Goal: Task Accomplishment & Management: Manage account settings

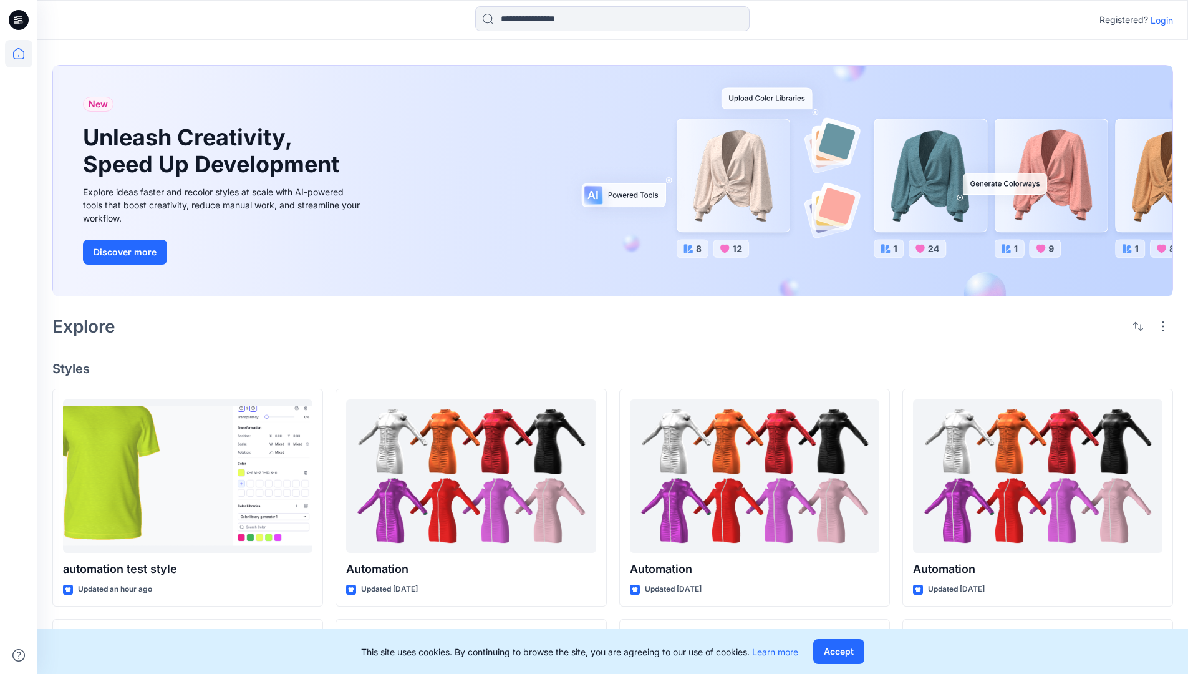
click at [1159, 20] on p "Login" at bounding box center [1162, 20] width 22 height 13
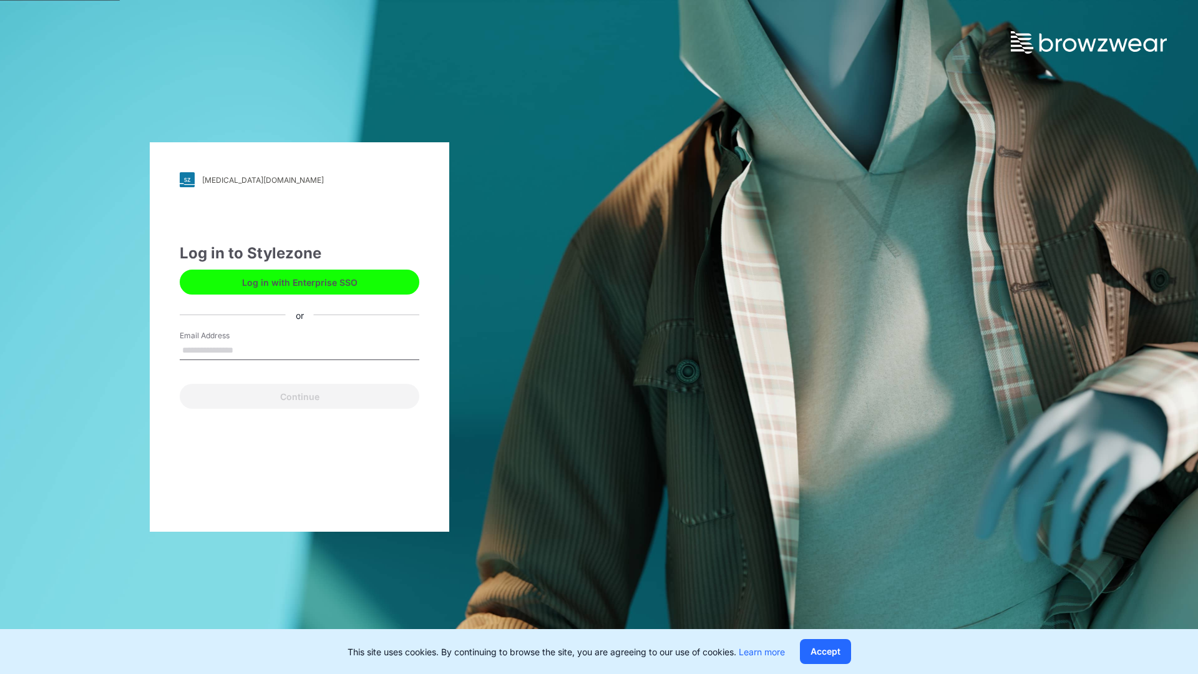
click at [246, 349] on input "Email Address" at bounding box center [300, 350] width 240 height 19
type input "**********"
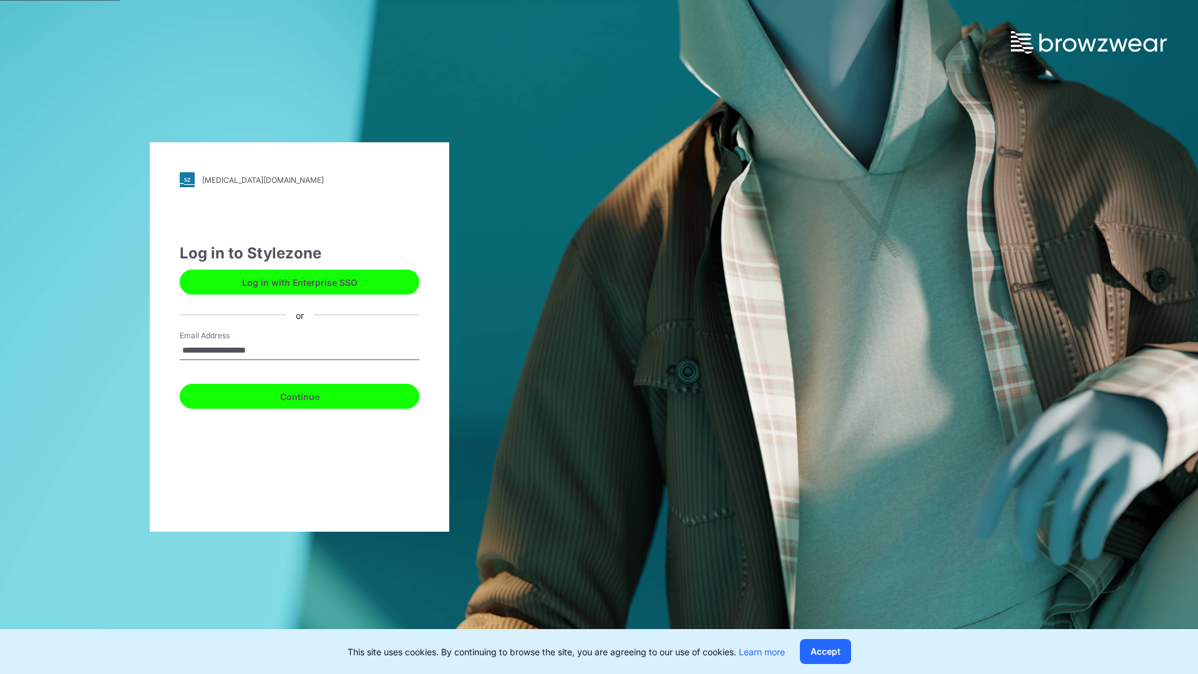
click at [313, 394] on button "Continue" at bounding box center [300, 396] width 240 height 25
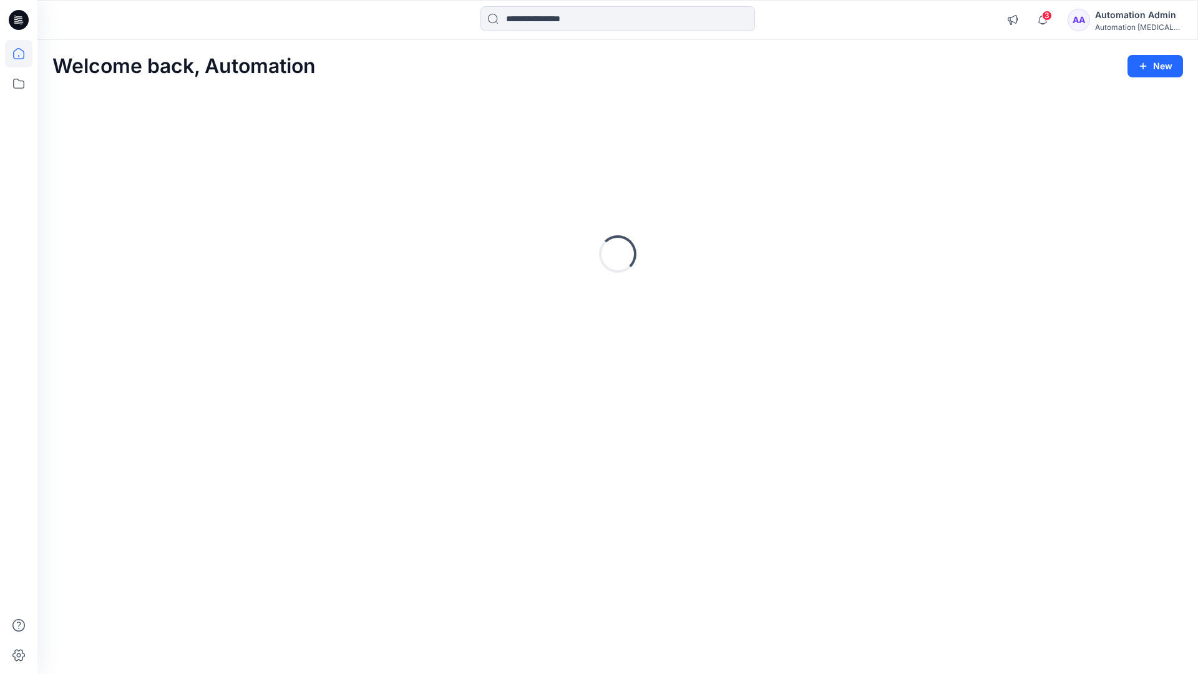
click at [24, 54] on icon at bounding box center [18, 53] width 11 height 11
click at [17, 80] on icon at bounding box center [18, 83] width 27 height 27
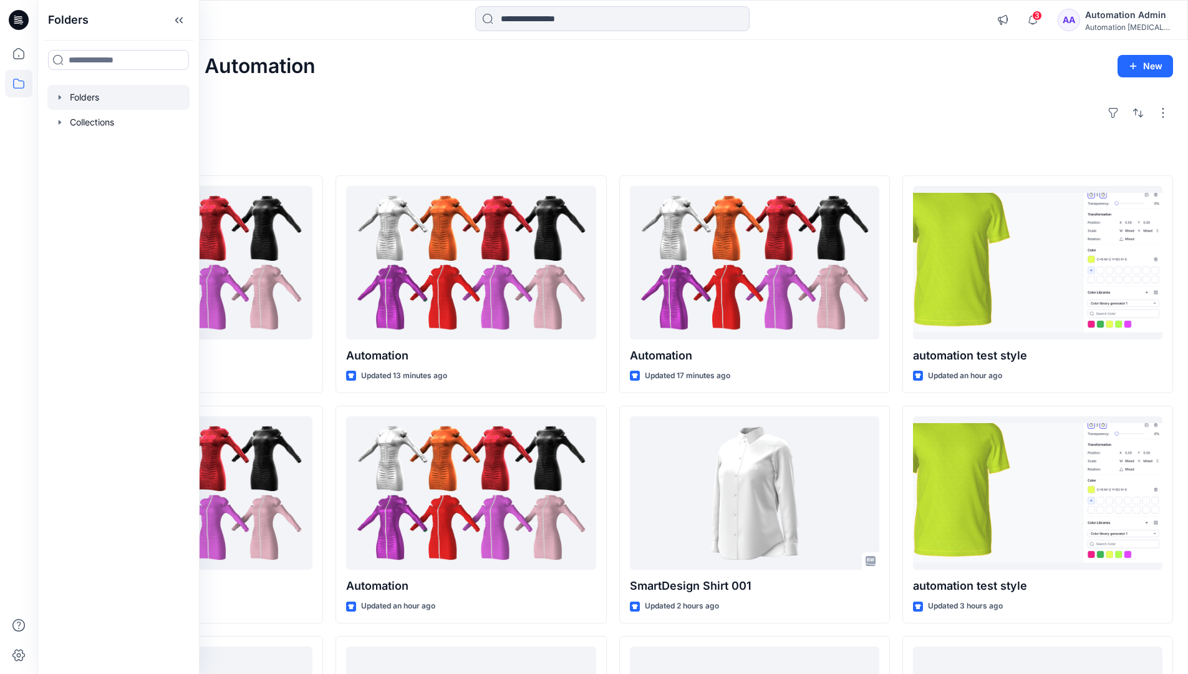
click at [102, 99] on div at bounding box center [118, 97] width 142 height 25
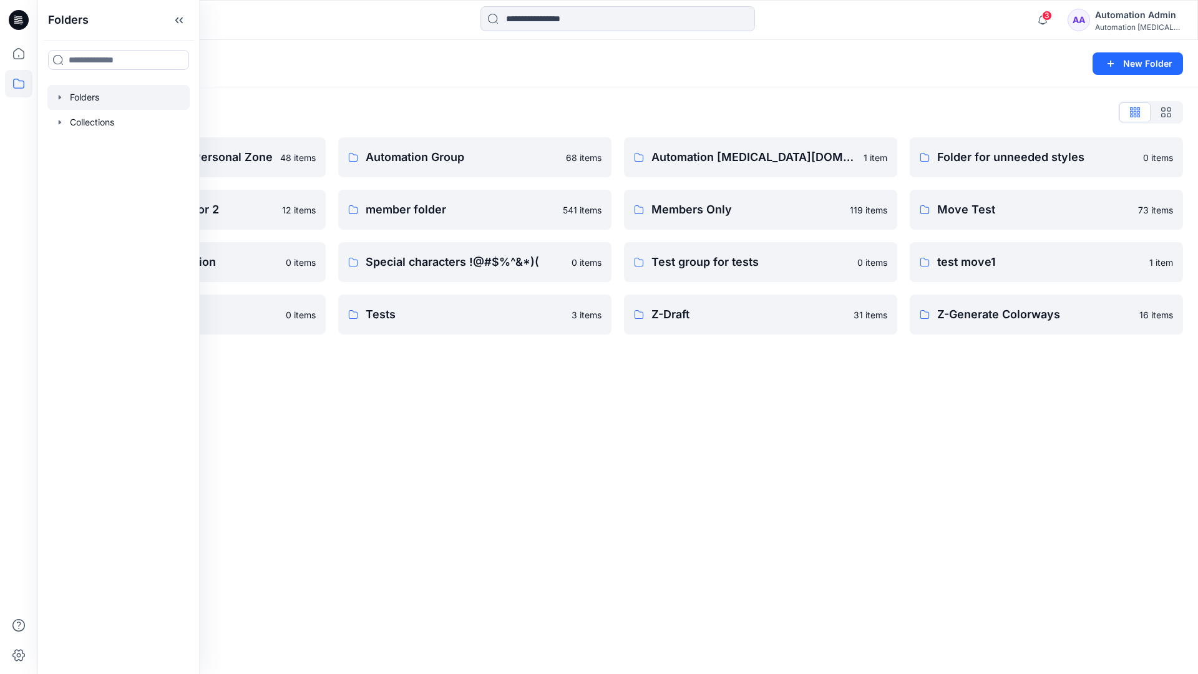
click at [1044, 91] on div "Folders List Automation Admin's Personal Zone 48 items Group With 1 Moderator 2…" at bounding box center [617, 218] width 1160 height 262
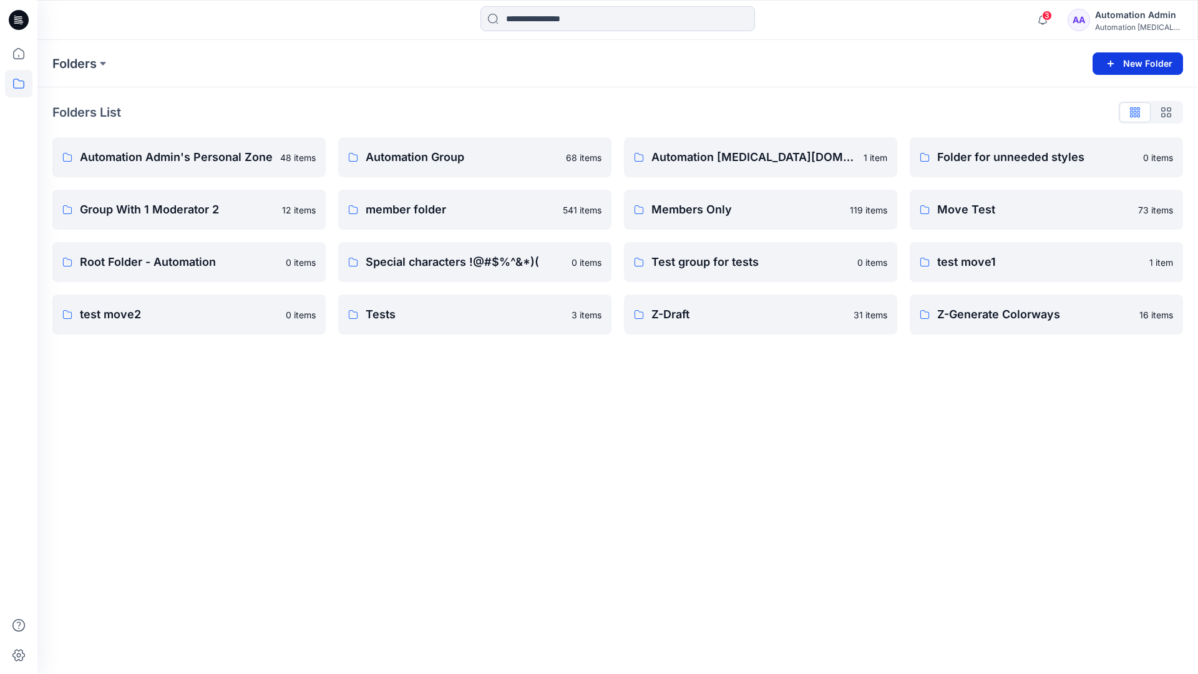
click at [1122, 63] on button "New Folder" at bounding box center [1137, 63] width 90 height 22
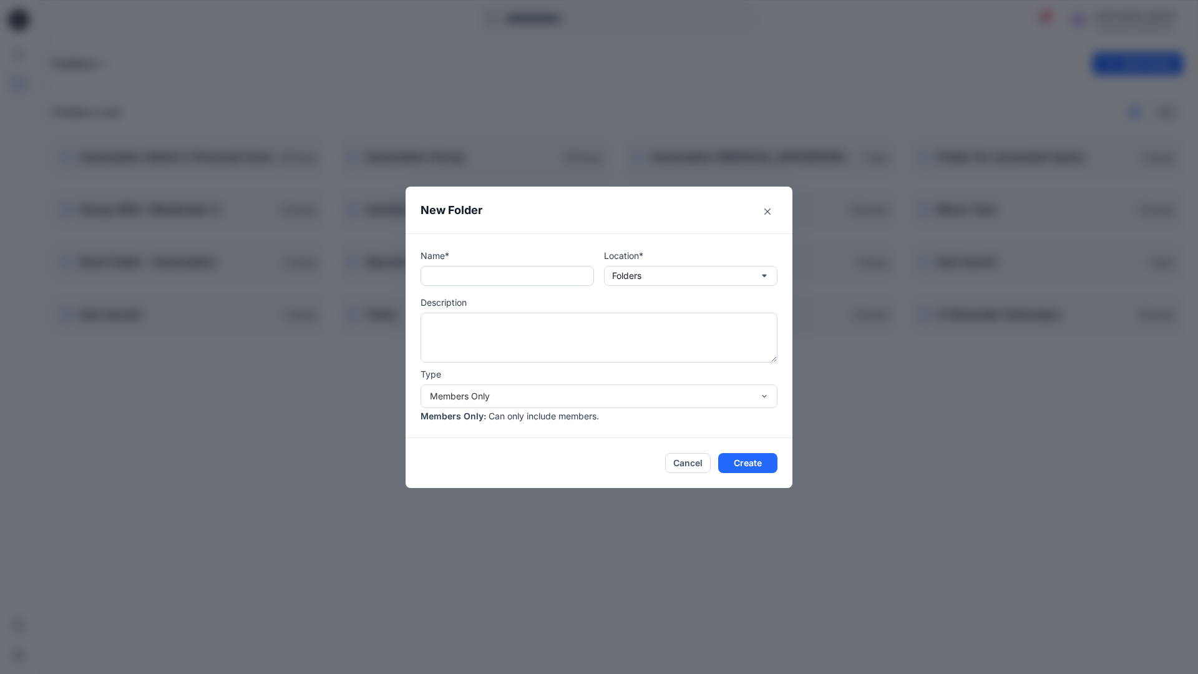
click at [488, 281] on input "text" at bounding box center [506, 276] width 173 height 20
type input "**********"
click at [737, 460] on button "Create" at bounding box center [747, 463] width 59 height 20
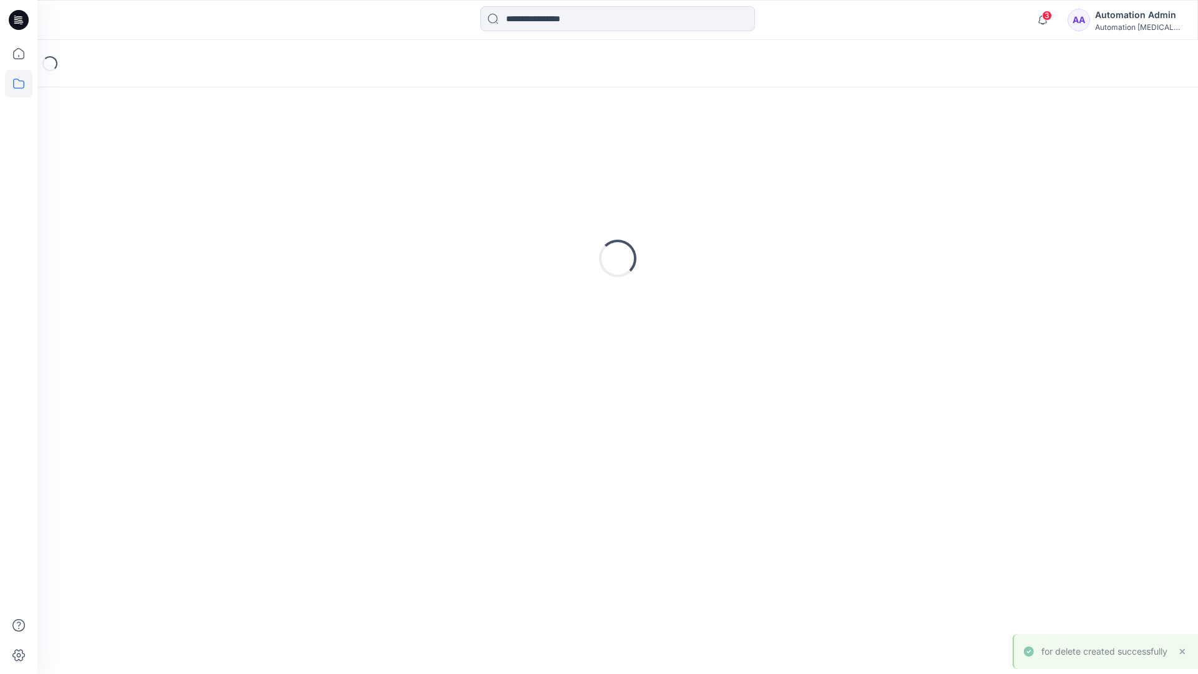
click at [21, 14] on icon at bounding box center [19, 20] width 20 height 20
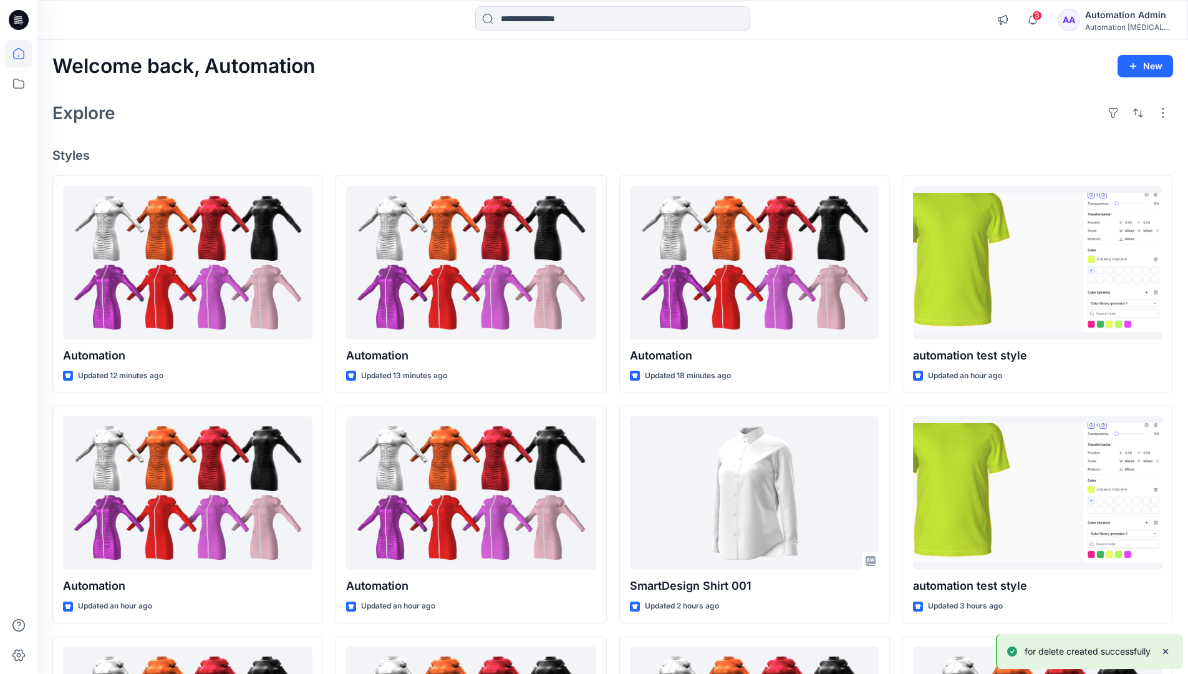
click at [1126, 12] on div "Automation Admin" at bounding box center [1128, 14] width 87 height 15
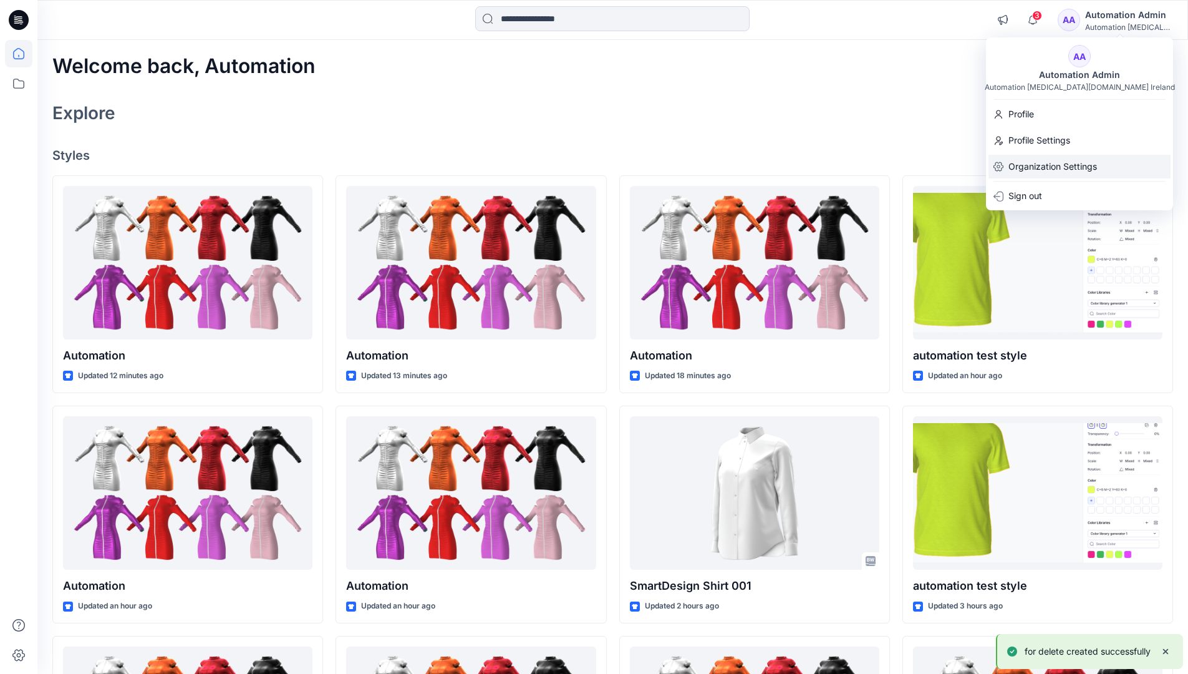
click at [1082, 163] on p "Organization Settings" at bounding box center [1053, 167] width 89 height 24
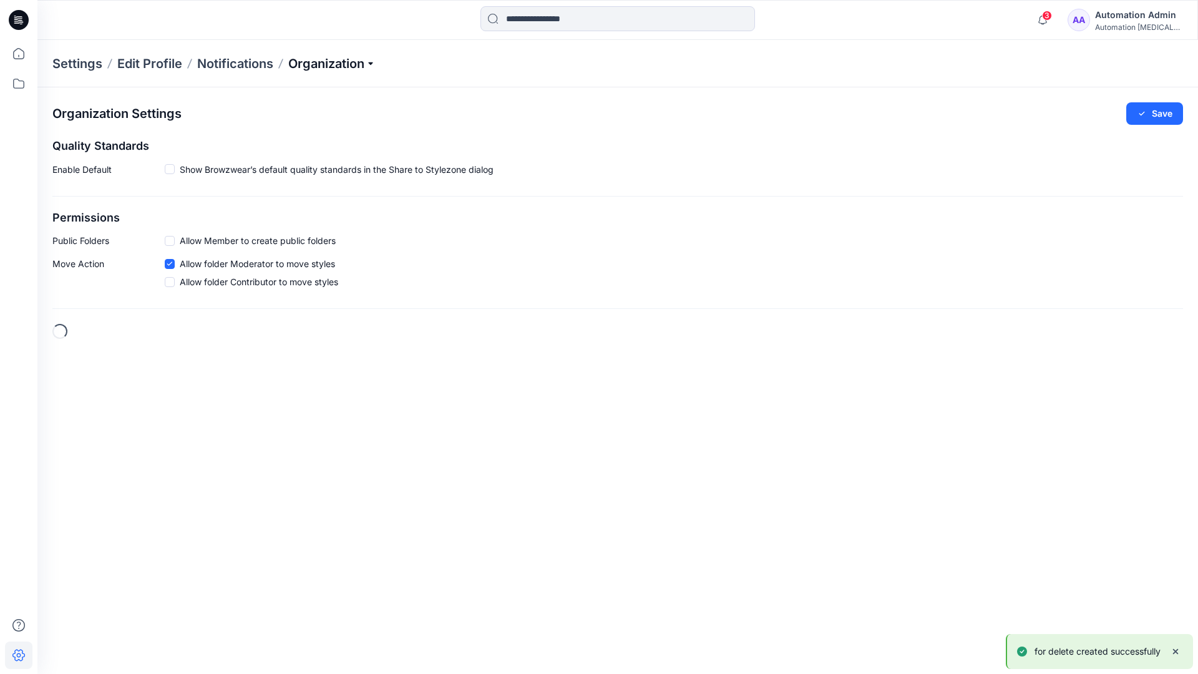
click at [356, 64] on p "Organization" at bounding box center [331, 63] width 87 height 17
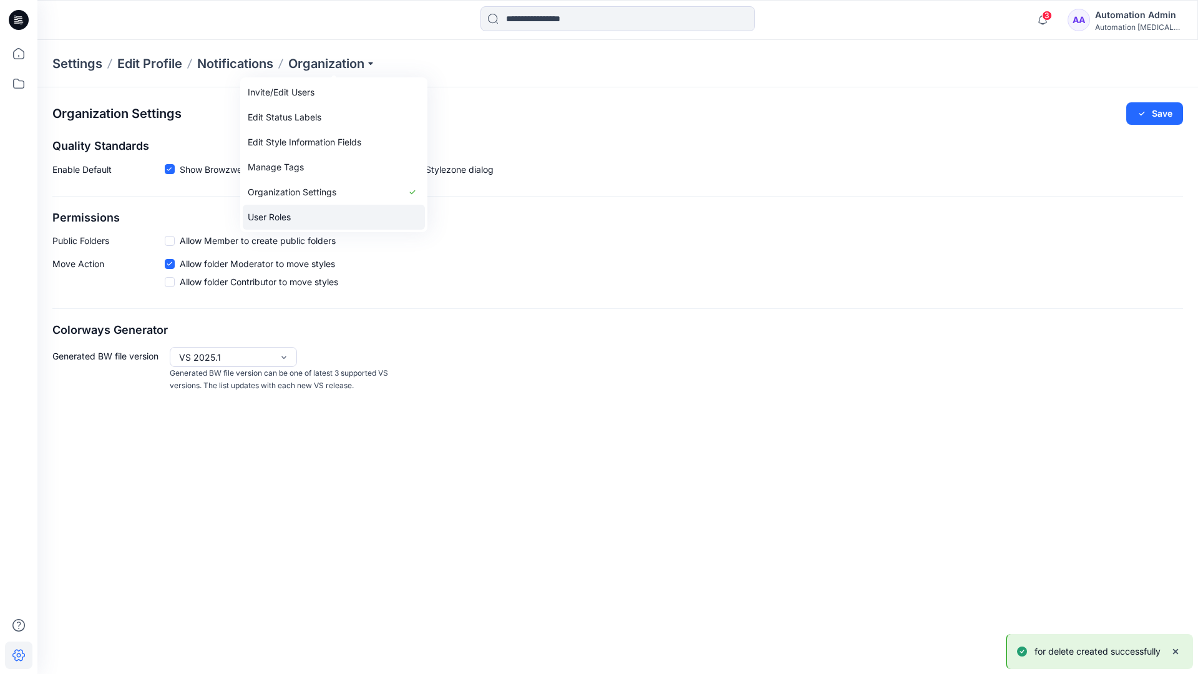
click at [320, 214] on link "User Roles" at bounding box center [334, 217] width 182 height 25
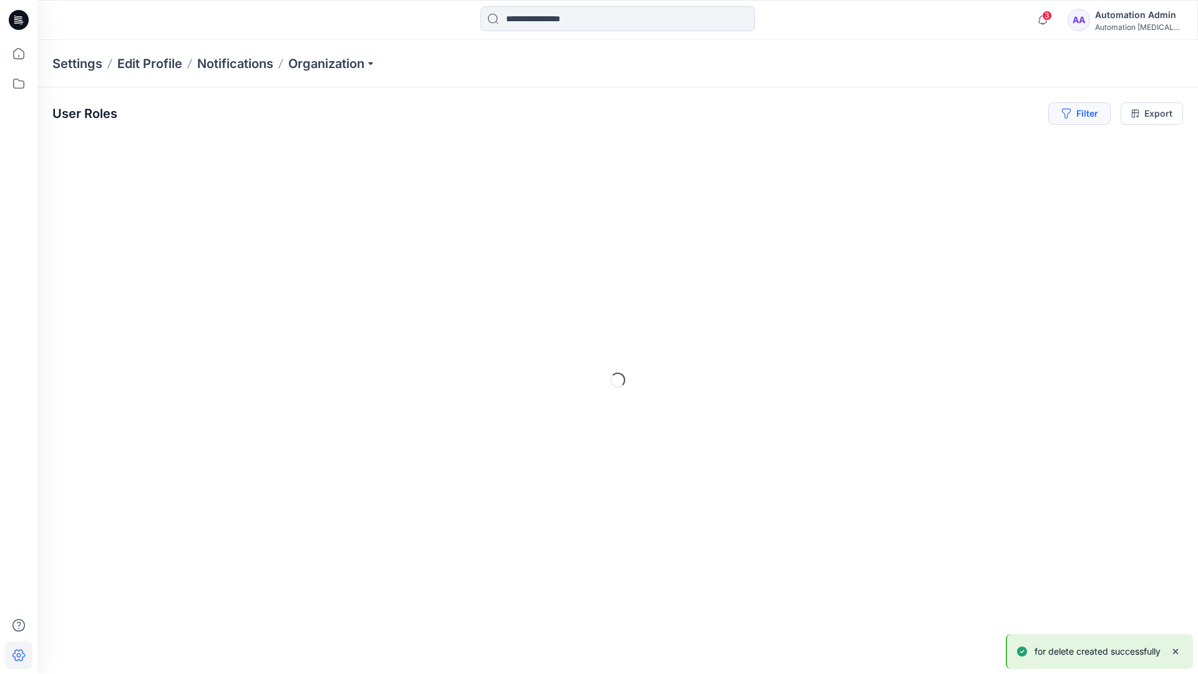
click at [1064, 115] on icon "button" at bounding box center [1065, 114] width 9 height 10
click at [866, 146] on div at bounding box center [889, 147] width 129 height 16
type input "**********"
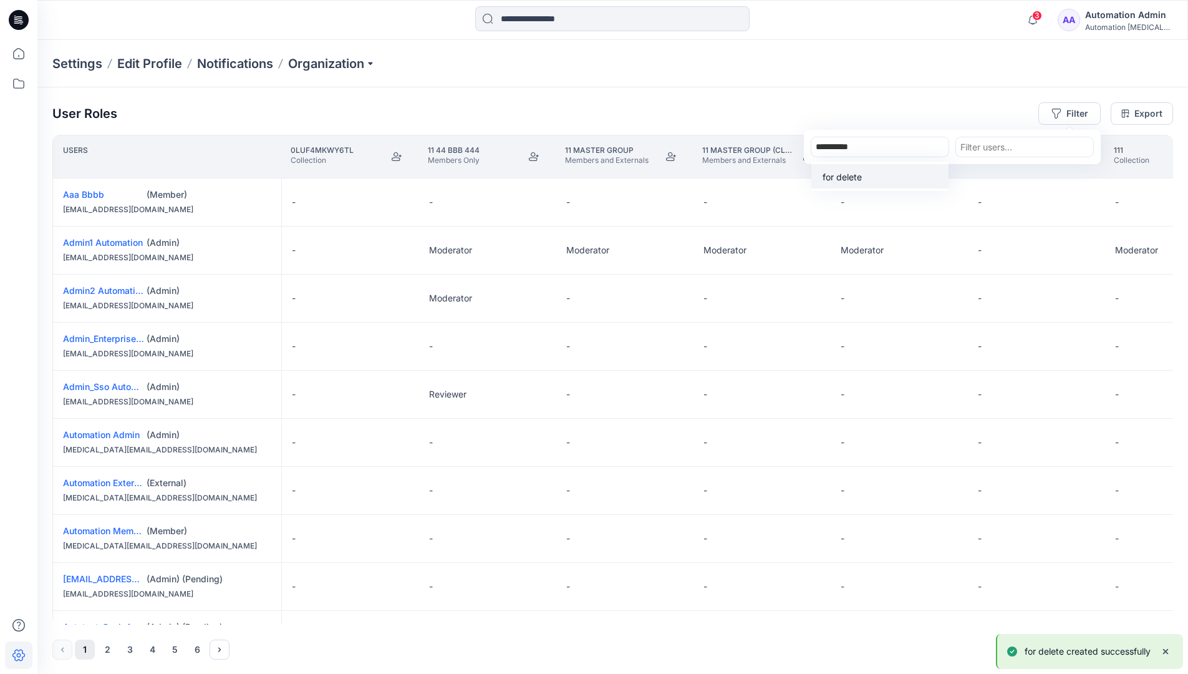
click at [846, 174] on p "for delete" at bounding box center [842, 176] width 39 height 13
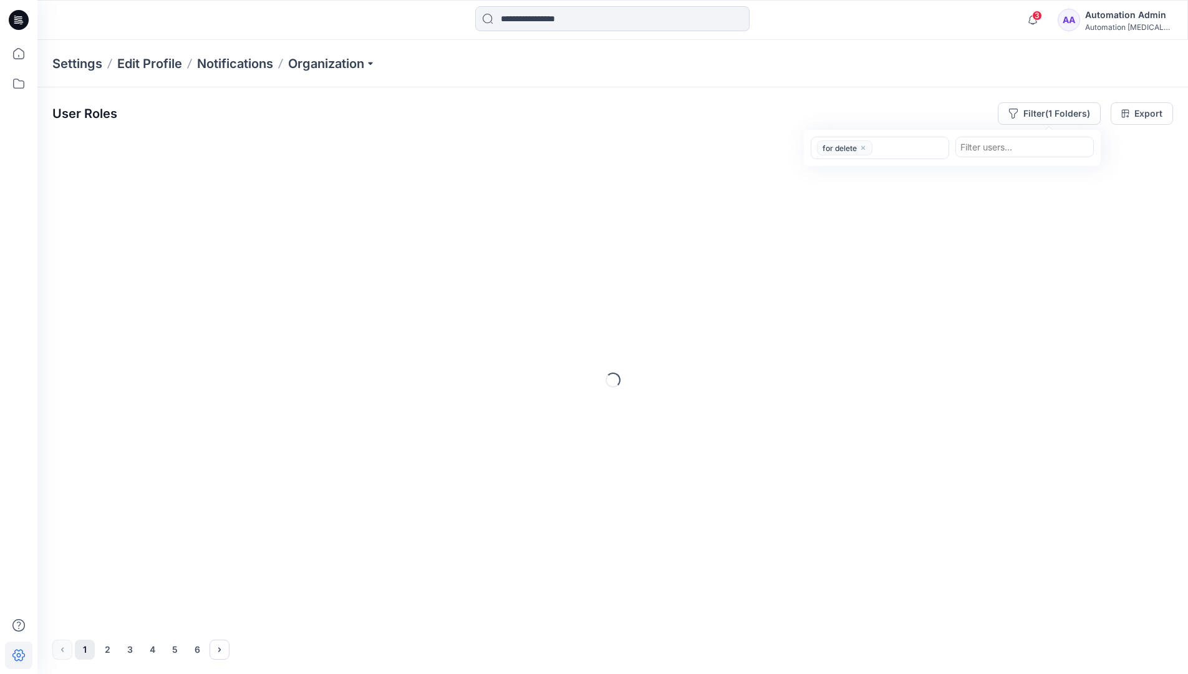
click at [919, 107] on div "User Roles Filter (1 Folders) option for delete, selected. for delete Filter us…" at bounding box center [612, 113] width 1121 height 22
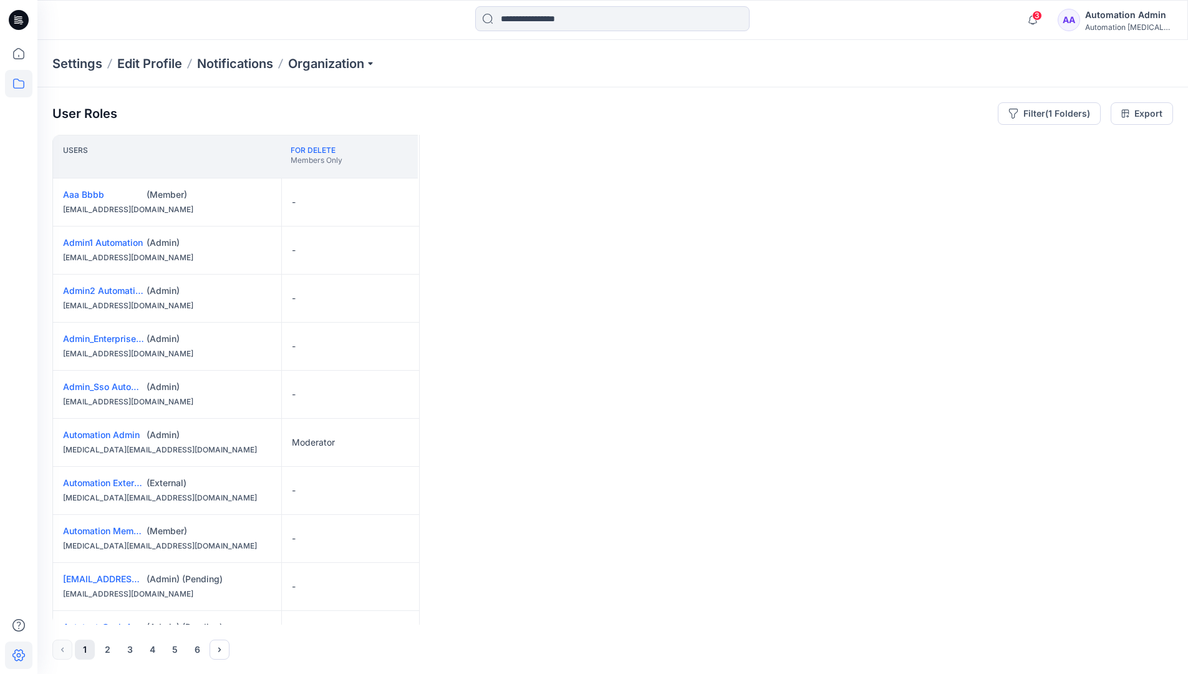
click at [24, 87] on icon at bounding box center [18, 83] width 27 height 27
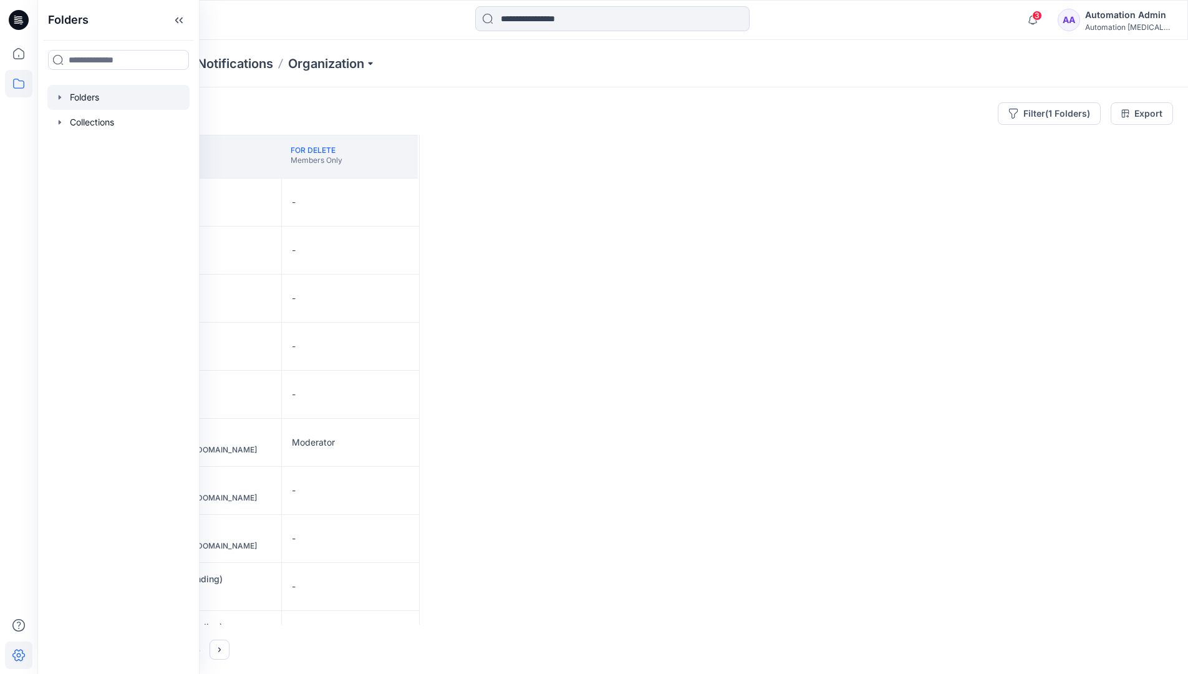
click at [94, 99] on div at bounding box center [118, 97] width 142 height 25
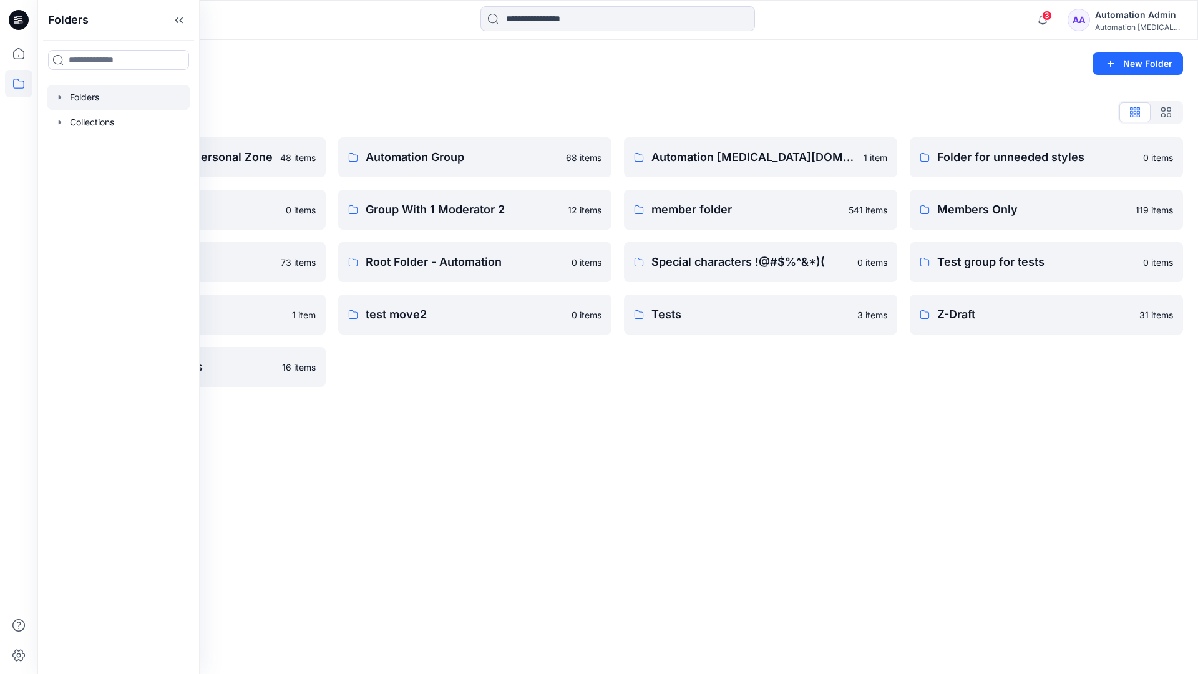
click at [764, 382] on div "Automation testim.io 1 item member folder 541 items Special characters !@#$%^&*…" at bounding box center [760, 262] width 273 height 250
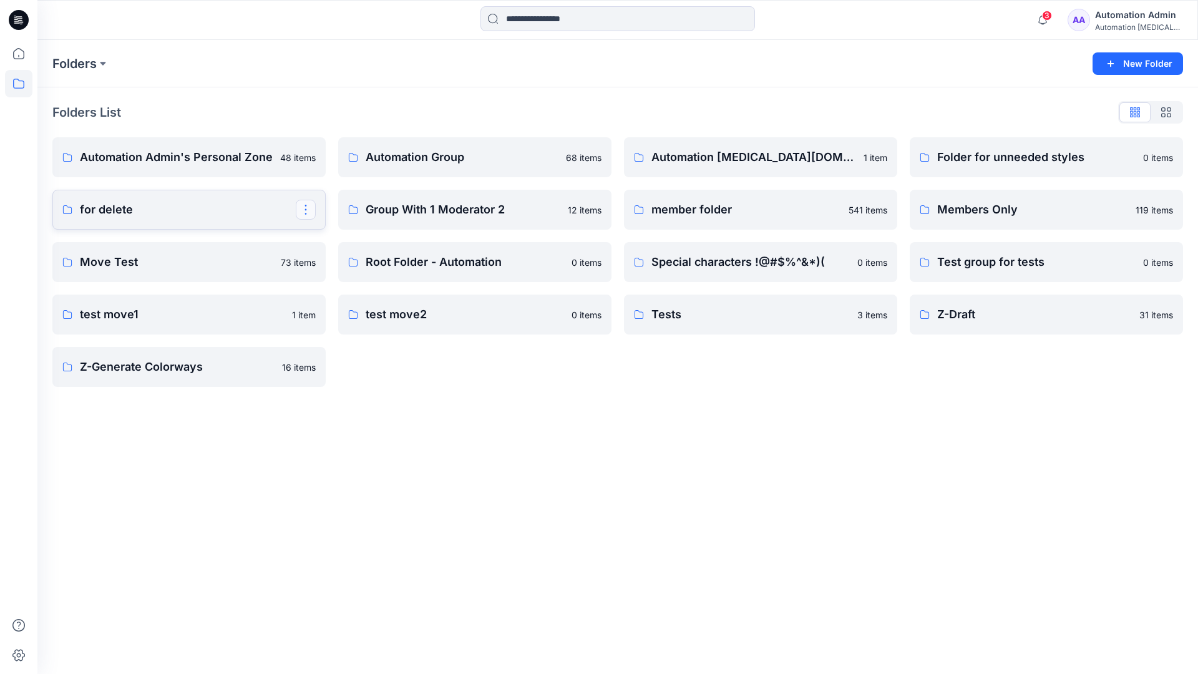
click at [305, 205] on button "button" at bounding box center [306, 210] width 20 height 20
click at [364, 308] on p "Delete Folder" at bounding box center [357, 313] width 72 height 13
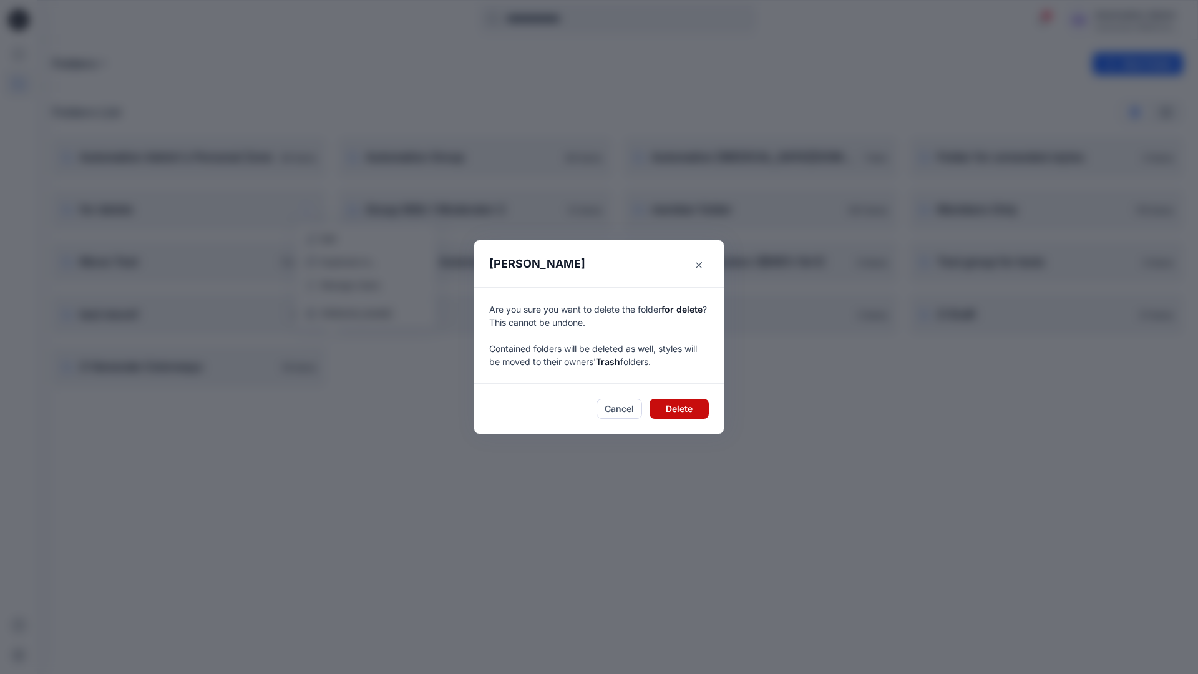
click at [696, 408] on button "Delete" at bounding box center [678, 409] width 59 height 20
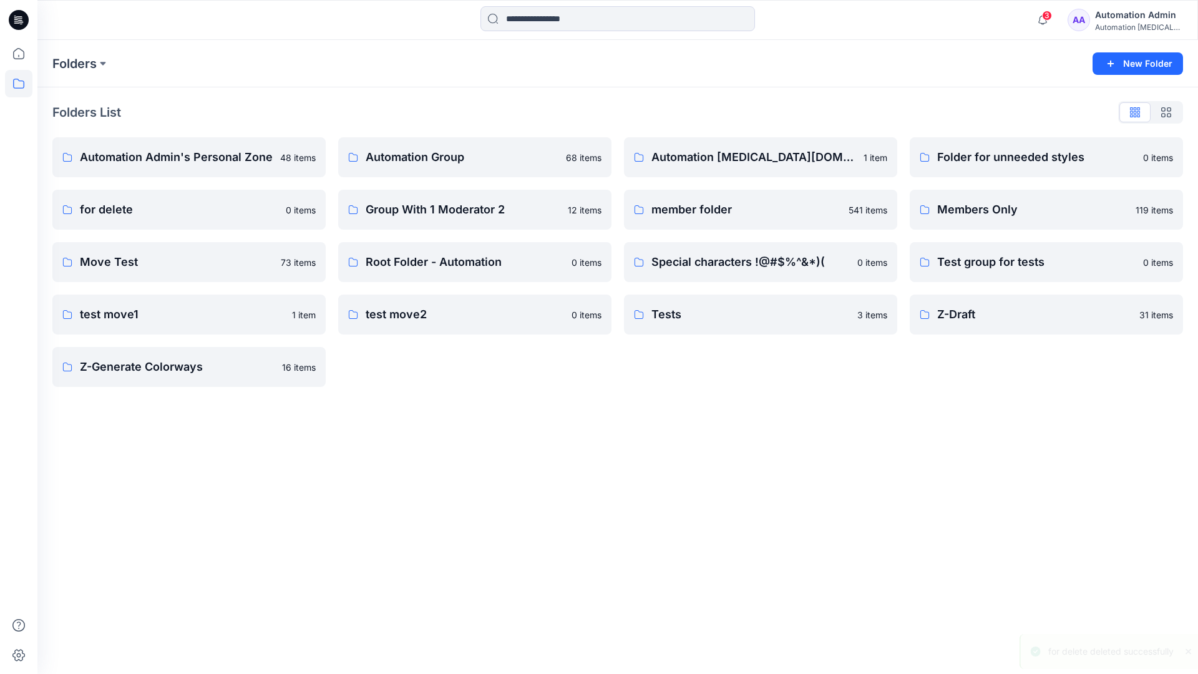
click at [1110, 19] on div "Automation Admin" at bounding box center [1138, 14] width 87 height 15
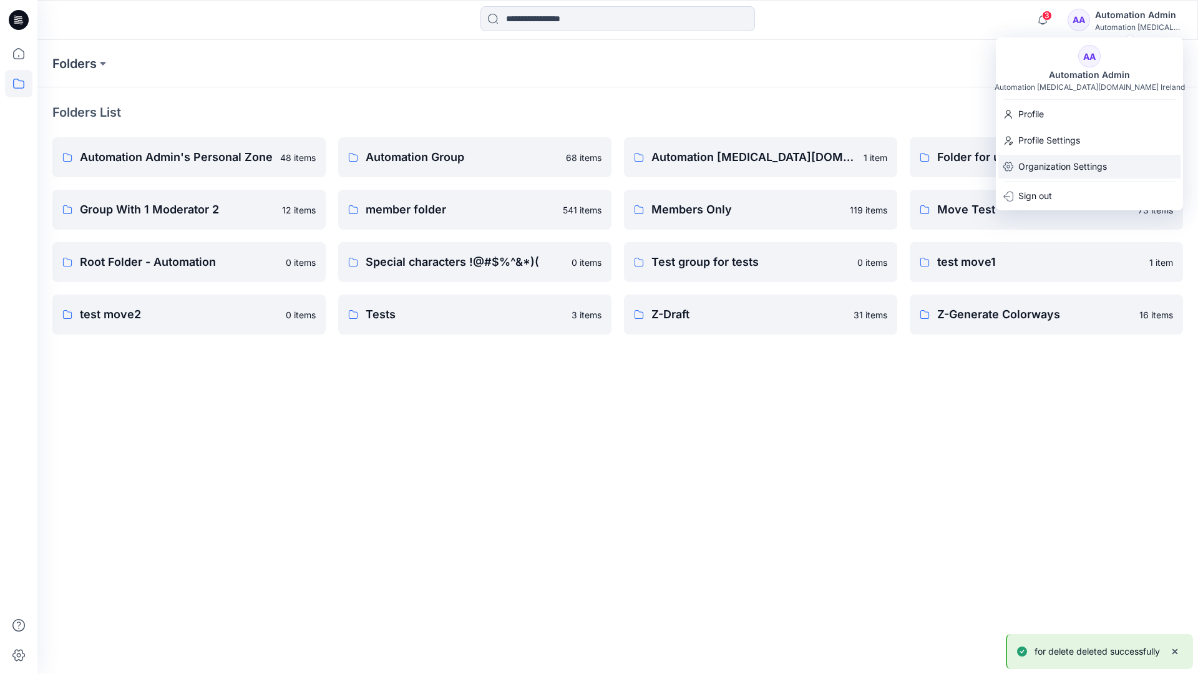
click at [1082, 165] on p "Organization Settings" at bounding box center [1062, 167] width 89 height 24
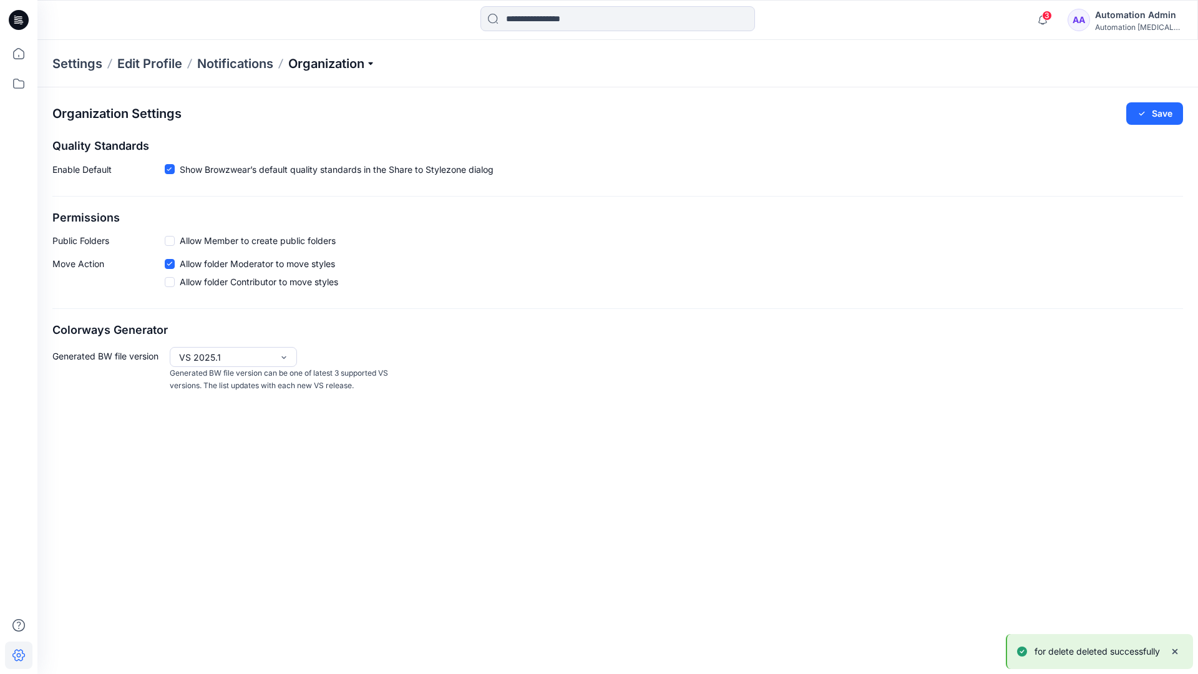
click at [365, 62] on p "Organization" at bounding box center [331, 63] width 87 height 17
click at [326, 218] on link "User Roles" at bounding box center [334, 217] width 182 height 25
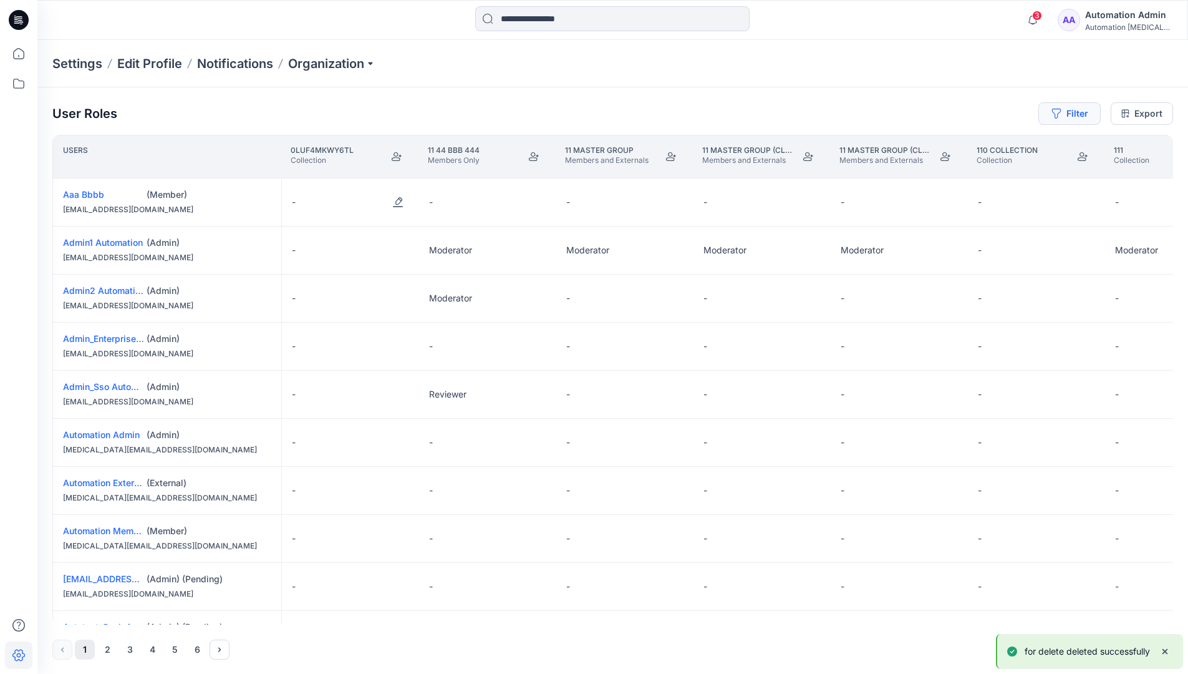
click at [1065, 117] on button "Filter" at bounding box center [1070, 113] width 62 height 22
click at [860, 142] on div at bounding box center [880, 147] width 129 height 16
click at [870, 170] on div "No Results" at bounding box center [847, 175] width 70 height 23
type input "**********"
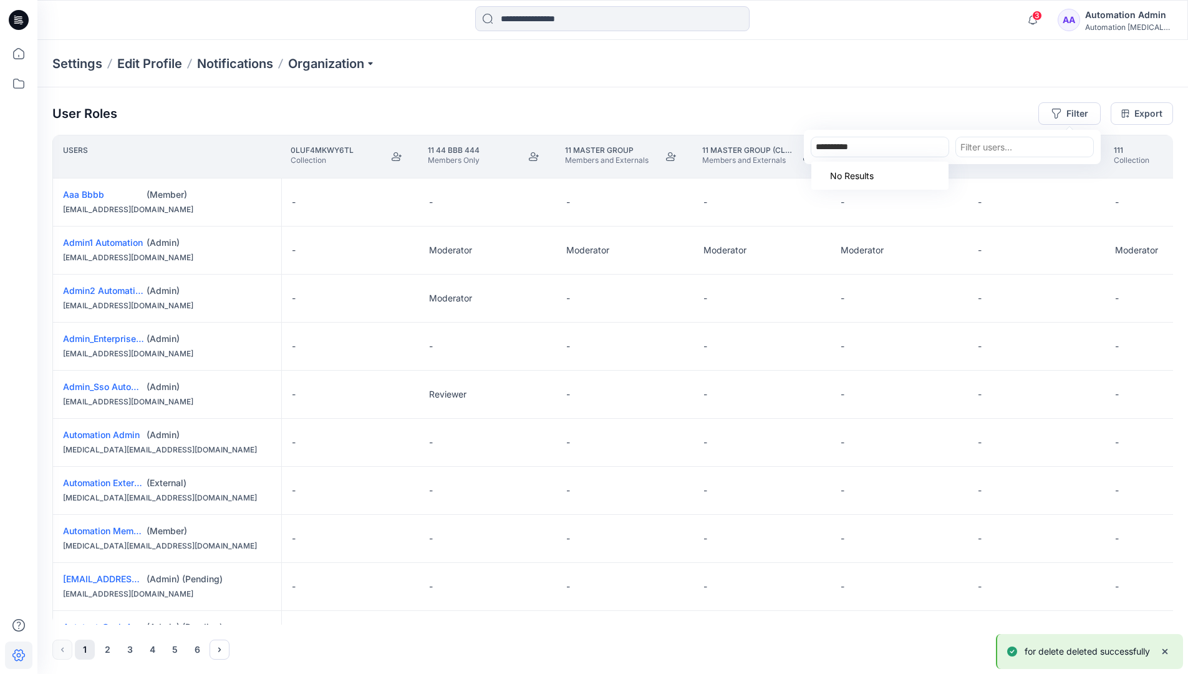
click at [978, 82] on div "Settings Edit Profile Notifications Organization" at bounding box center [612, 63] width 1151 height 47
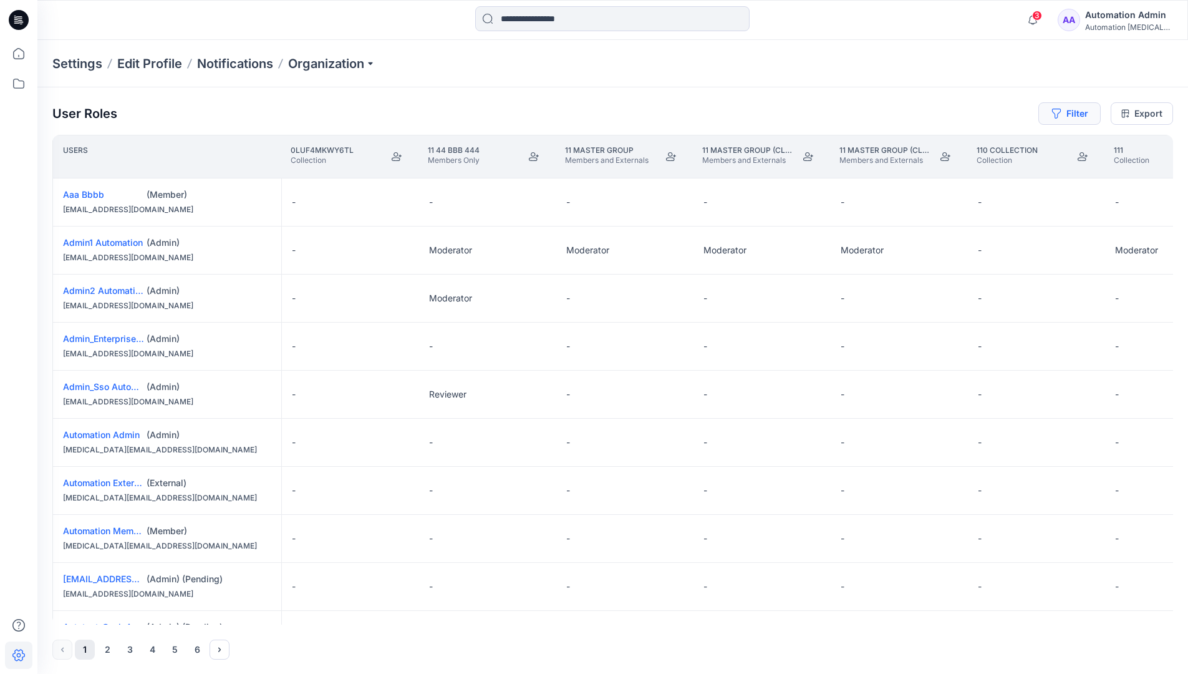
click at [1082, 111] on button "Filter" at bounding box center [1070, 113] width 62 height 22
click at [895, 143] on div at bounding box center [880, 147] width 129 height 16
type input "***"
click at [901, 171] on div "No Results" at bounding box center [880, 176] width 137 height 28
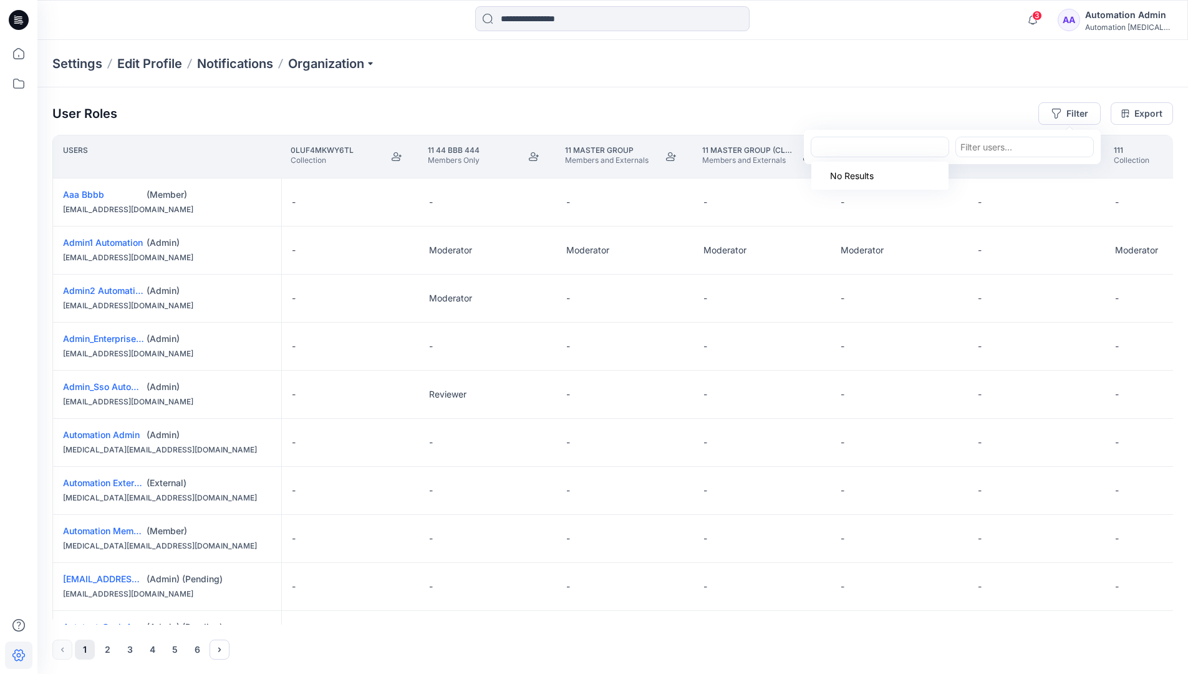
click at [902, 147] on div at bounding box center [880, 147] width 129 height 16
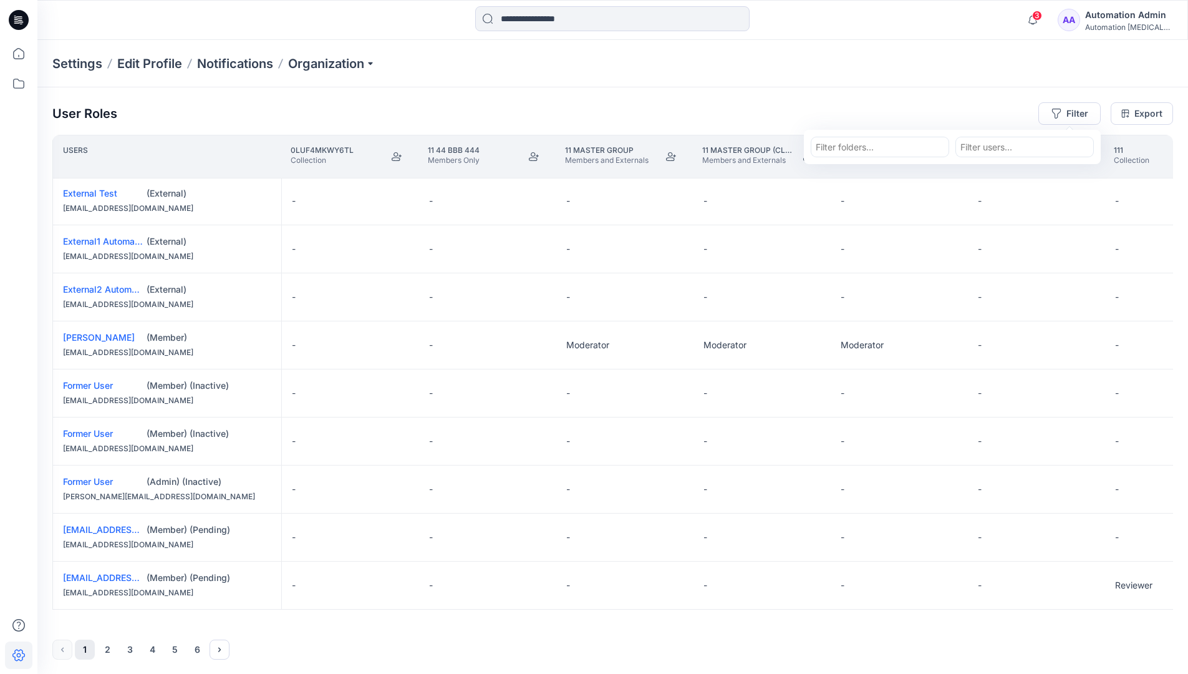
click at [1154, 9] on div "Automation Admin" at bounding box center [1128, 14] width 87 height 15
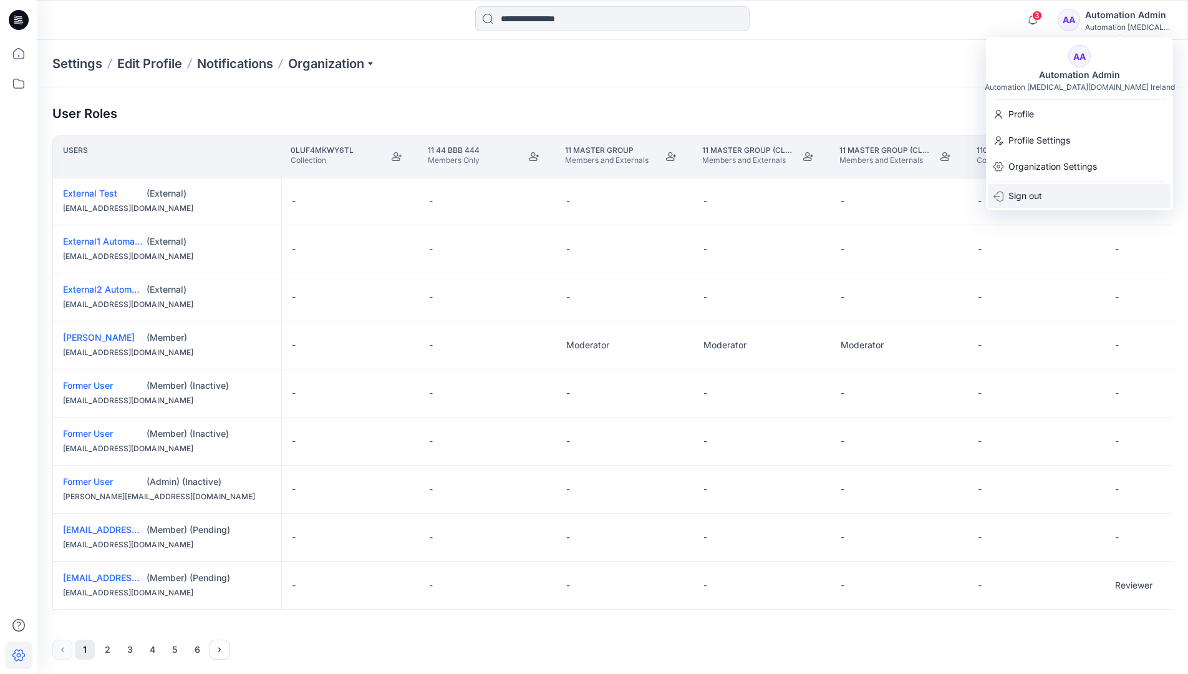
click at [1057, 196] on div "Sign out" at bounding box center [1080, 196] width 182 height 24
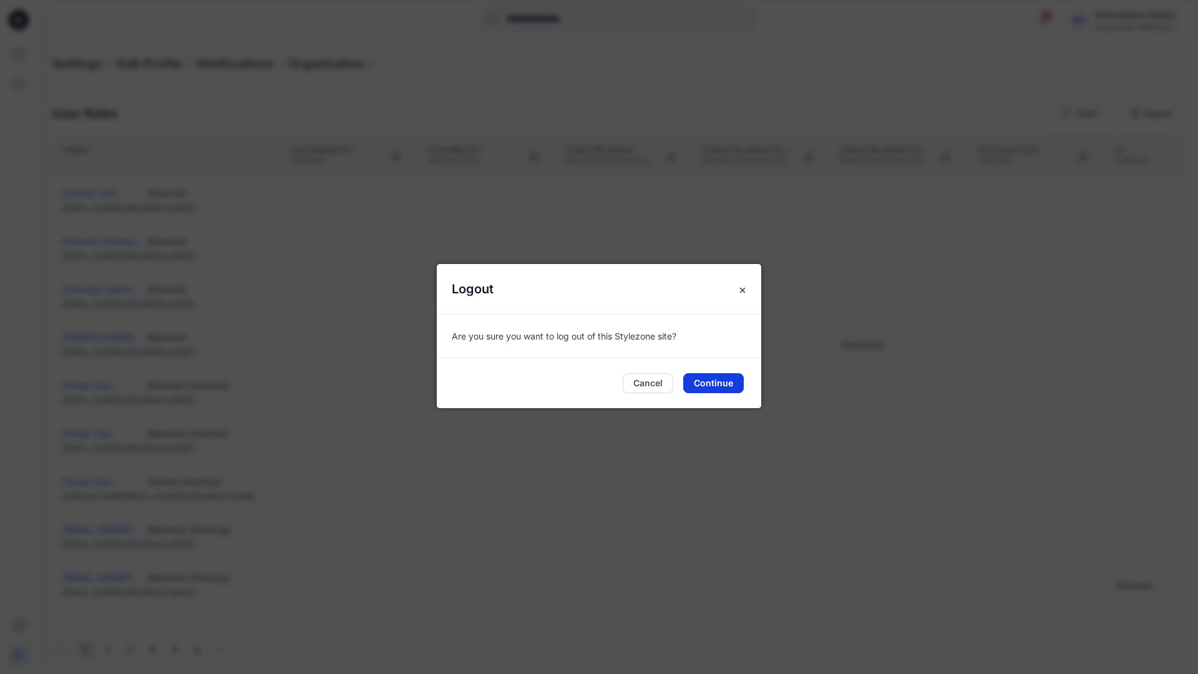
click at [735, 376] on button "Continue" at bounding box center [713, 383] width 61 height 20
